Goal: Book appointment/travel/reservation

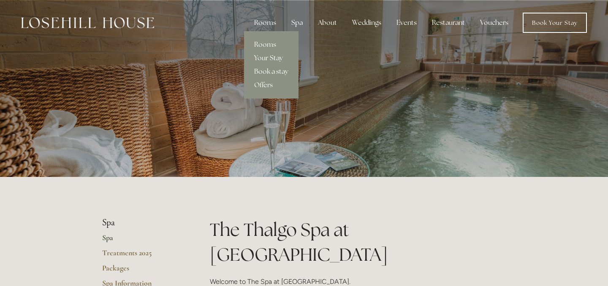
click at [270, 56] on link "Your Stay" at bounding box center [271, 58] width 54 height 14
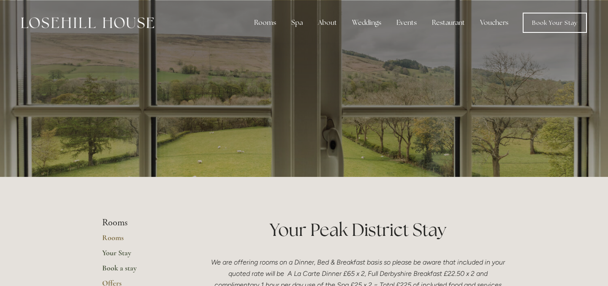
click at [119, 268] on link "Book a stay" at bounding box center [142, 271] width 81 height 15
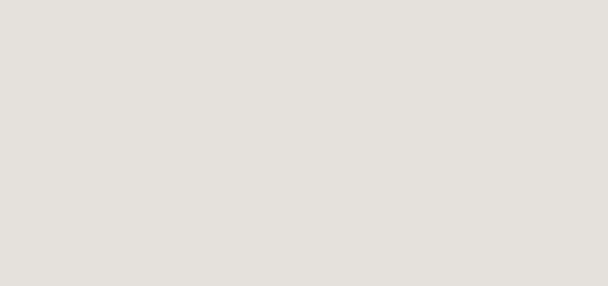
scroll to position [1212, 0]
